Goal: Task Accomplishment & Management: Complete application form

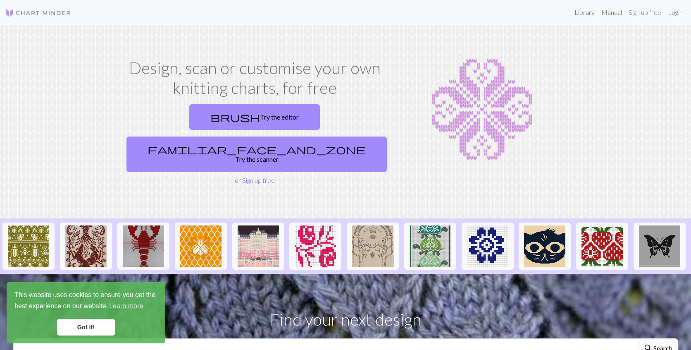
click at [256, 176] on link "Sign up free" at bounding box center [258, 180] width 33 height 8
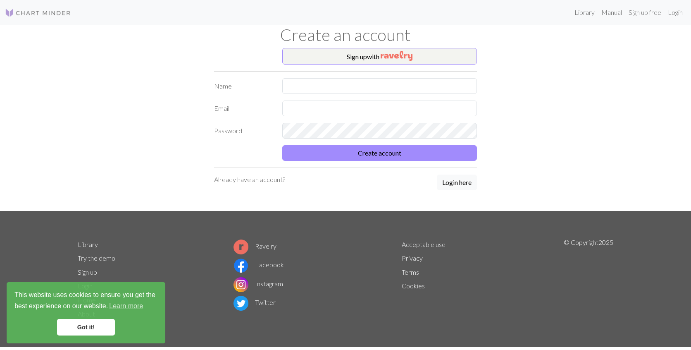
click at [105, 332] on link "Got it!" at bounding box center [86, 327] width 58 height 17
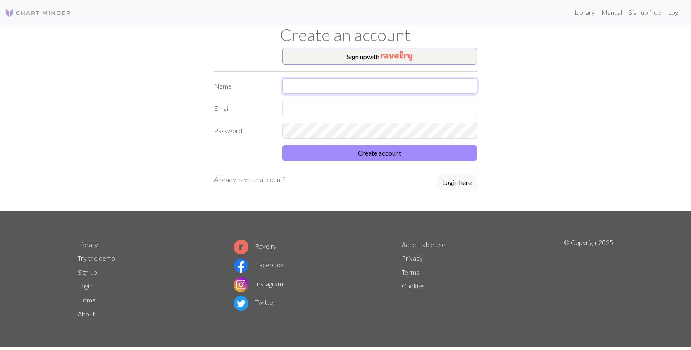
click at [335, 87] on input "text" at bounding box center [379, 86] width 195 height 16
click at [353, 85] on input "text" at bounding box center [379, 86] width 195 height 16
type input "jimlim"
click at [350, 112] on input "text" at bounding box center [379, 108] width 195 height 16
type input "jamie.lerman@gmail.com"
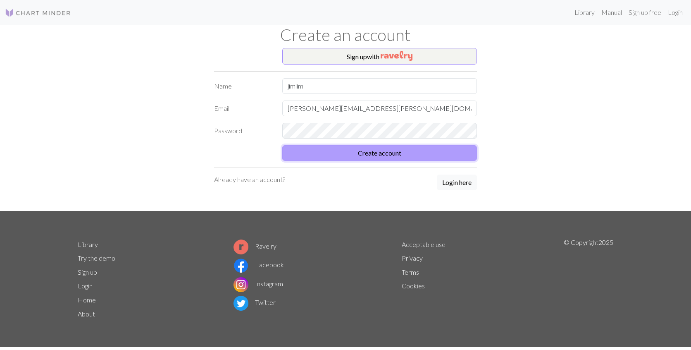
click at [405, 154] on button "Create account" at bounding box center [379, 153] width 195 height 16
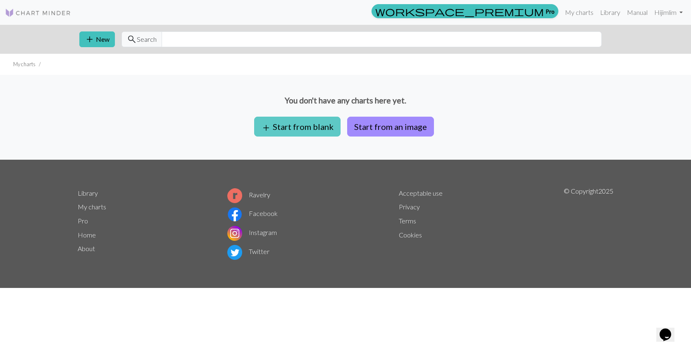
click at [307, 129] on button "add Start from blank" at bounding box center [297, 127] width 86 height 20
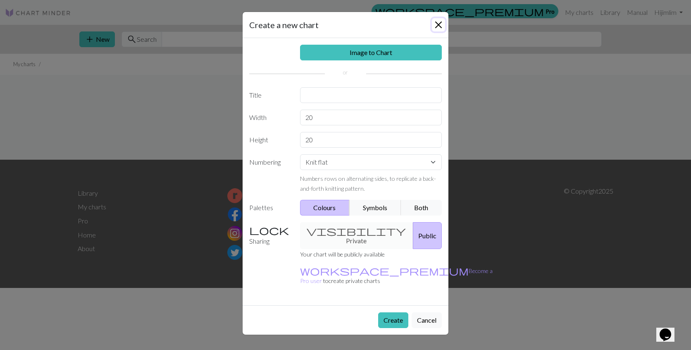
click at [439, 22] on button "Close" at bounding box center [438, 24] width 13 height 13
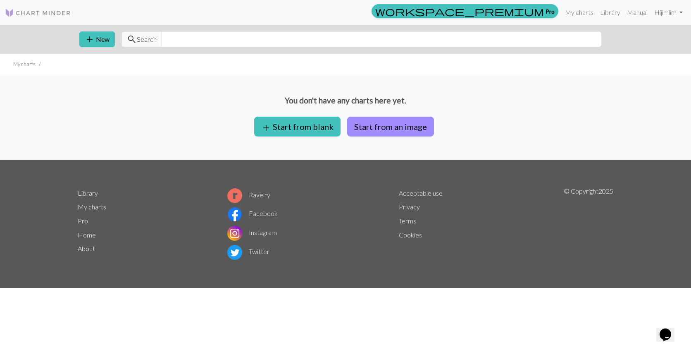
click at [39, 9] on img at bounding box center [38, 13] width 66 height 10
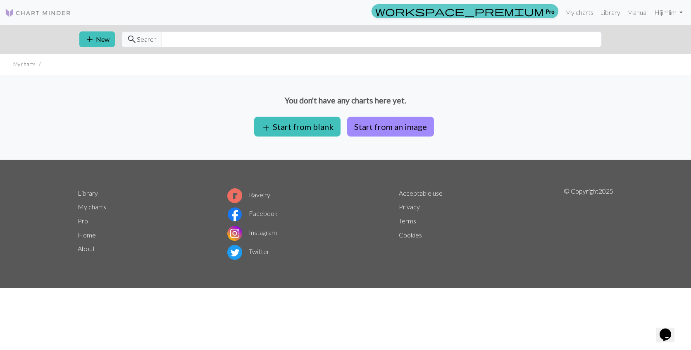
click at [540, 12] on span "workspace_premium" at bounding box center [459, 11] width 169 height 12
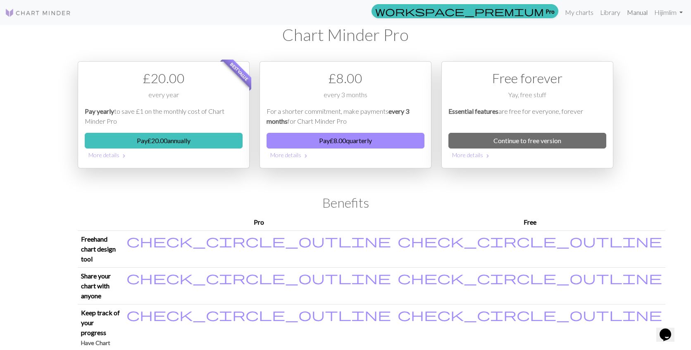
click at [630, 10] on link "Manual" at bounding box center [637, 12] width 27 height 17
